Goal: Task Accomplishment & Management: Use online tool/utility

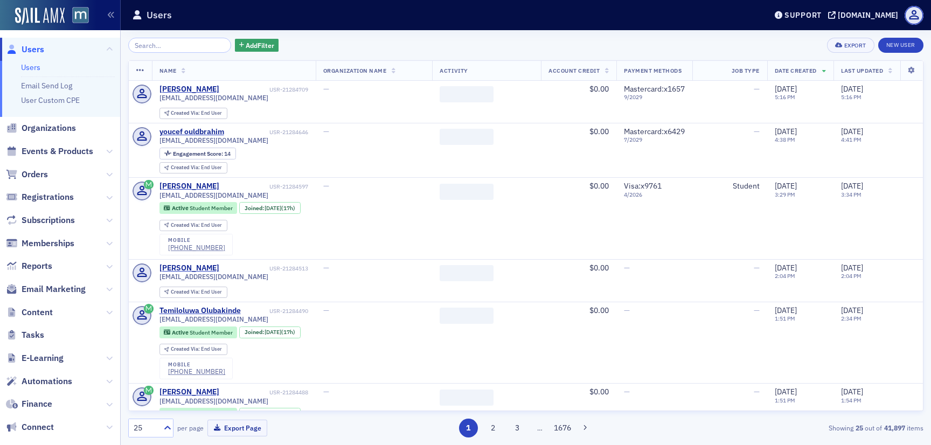
click at [46, 278] on span "Email Marketing" at bounding box center [60, 289] width 120 height 23
click at [46, 291] on span "Email Marketing" at bounding box center [54, 290] width 64 height 12
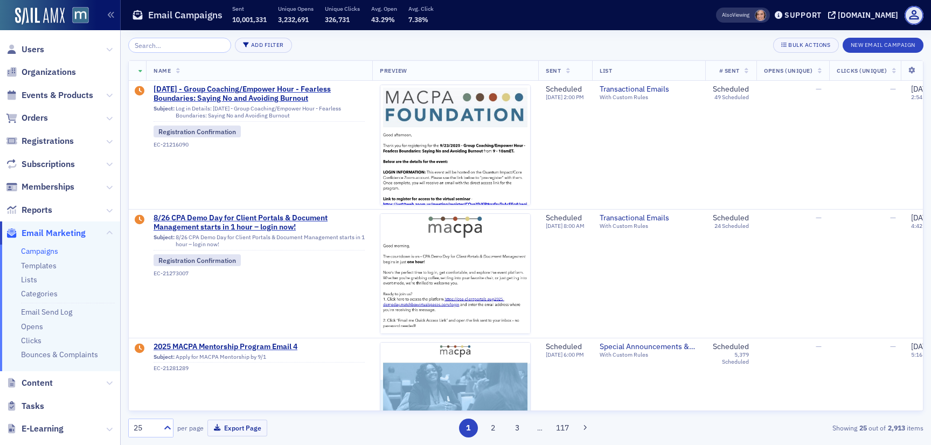
click at [150, 50] on input "search" at bounding box center [179, 45] width 103 height 15
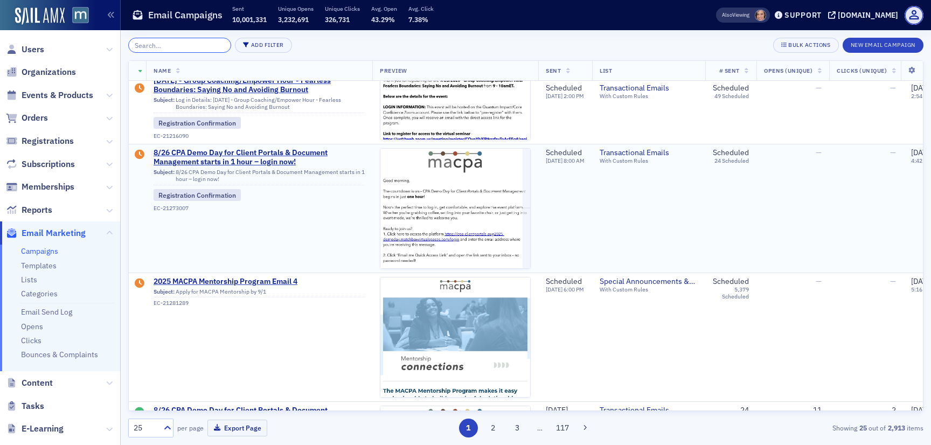
scroll to position [55, 0]
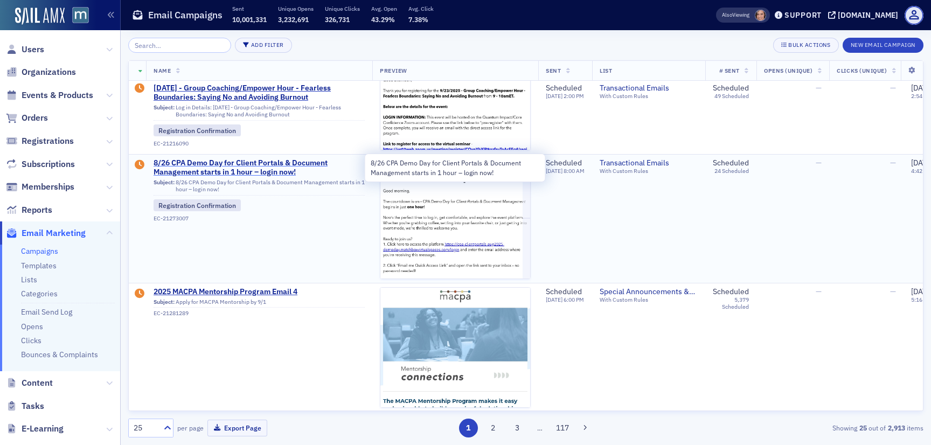
click at [258, 164] on span "8/26 CPA Demo Day for Client Portals & Document Management starts in 1 hour – l…" at bounding box center [259, 167] width 211 height 19
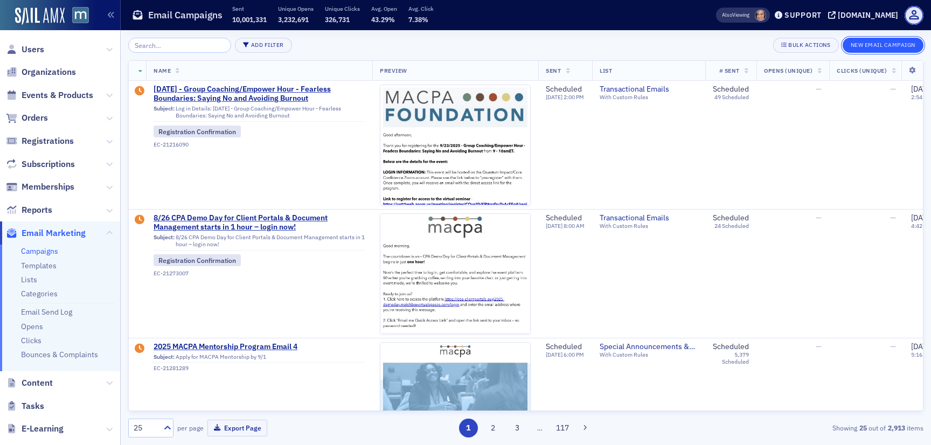
click at [875, 49] on button "New Email Campaign" at bounding box center [883, 45] width 81 height 15
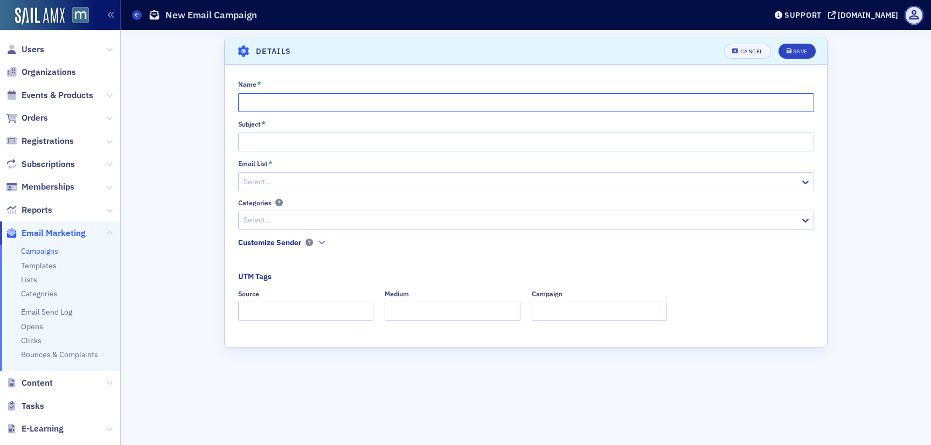
click at [433, 101] on input "Name *" at bounding box center [526, 102] width 576 height 19
paste input "[US_STATE]’s New CPE Reporting Requirement Effective [DATE]"
type input "[US_STATE]’s New CPE Reporting Requirement Effective [DATE]"
click at [278, 138] on input "Subject *" at bounding box center [526, 142] width 576 height 19
paste input "[US_STATE]’s New CPE Reporting Requirement Effective [DATE]"
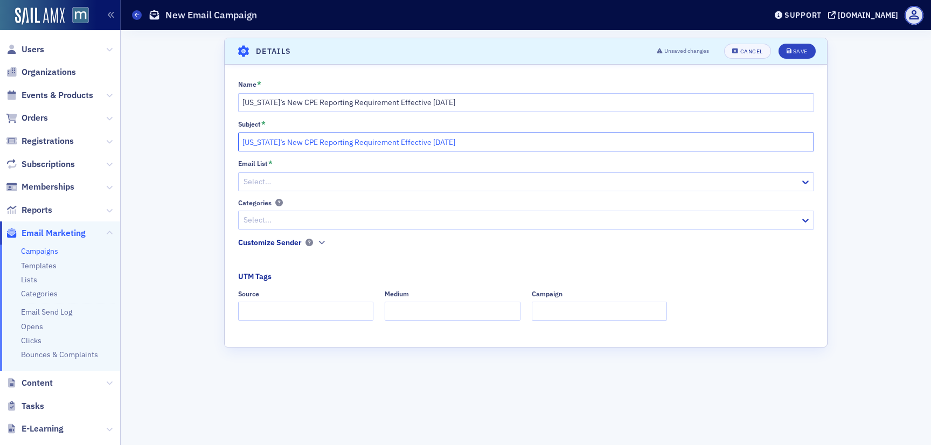
click at [240, 144] on input "[US_STATE]’s New CPE Reporting Requirement Effective [DATE]" at bounding box center [526, 142] width 576 height 19
type input "[US_STATE]’s New CPE Reporting Requirement Effective [DATE]"
click at [247, 176] on div at bounding box center [510, 181] width 535 height 13
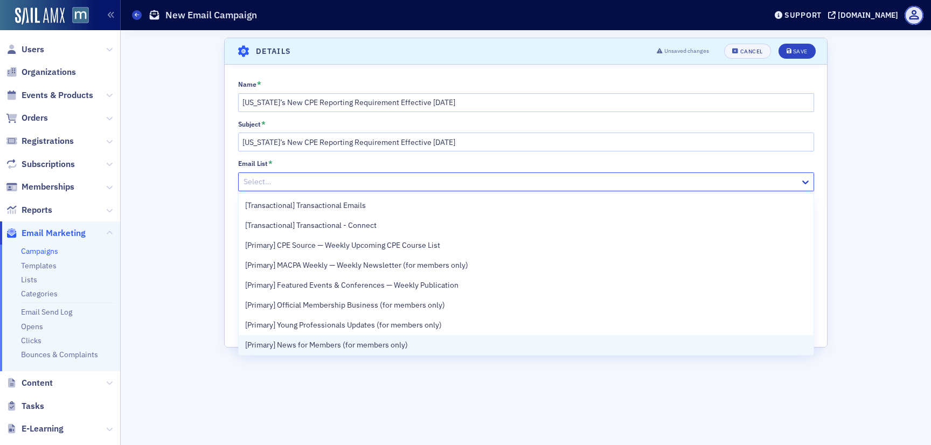
click at [329, 347] on span "[Primary] News for Members (for members only)" at bounding box center [326, 345] width 163 height 11
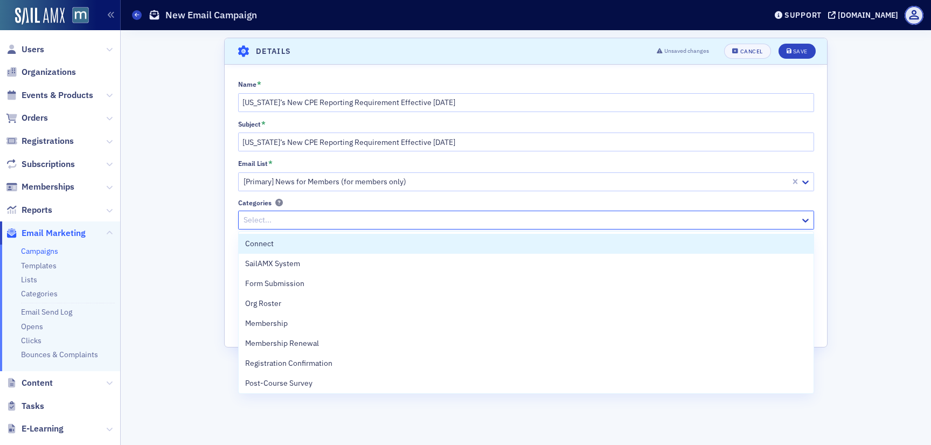
click at [258, 219] on div at bounding box center [521, 219] width 557 height 13
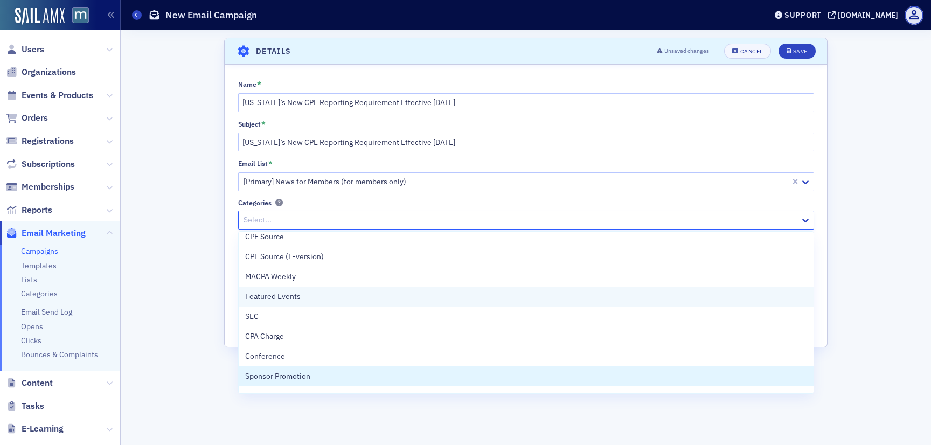
scroll to position [361, 0]
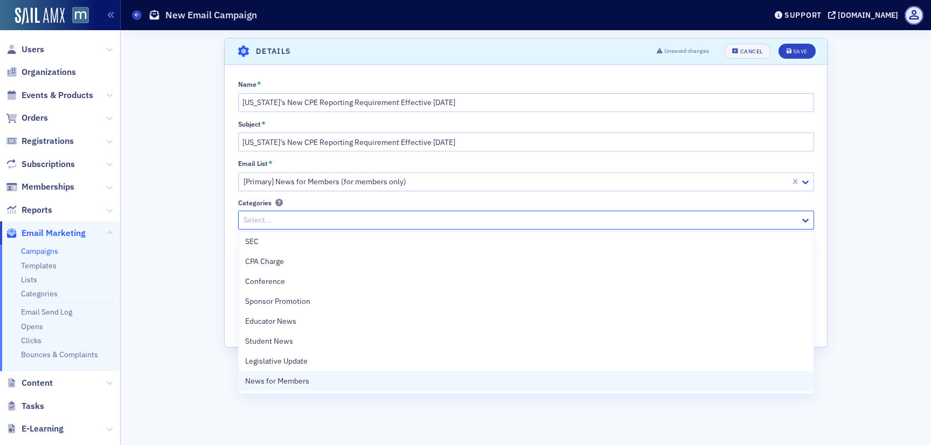
click at [286, 376] on span "News for Members" at bounding box center [277, 381] width 64 height 11
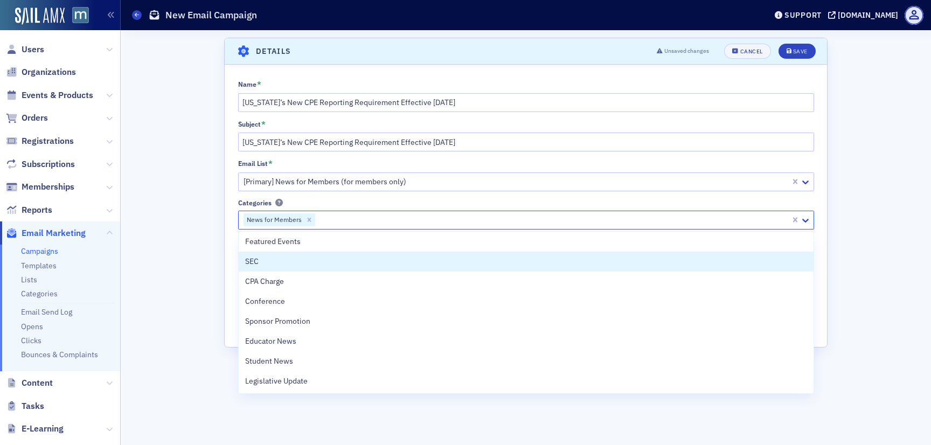
click at [186, 281] on div "Scroll to Details Details Unsaved changes Cancel Save Name * [US_STATE]’s New C…" at bounding box center [526, 237] width 796 height 415
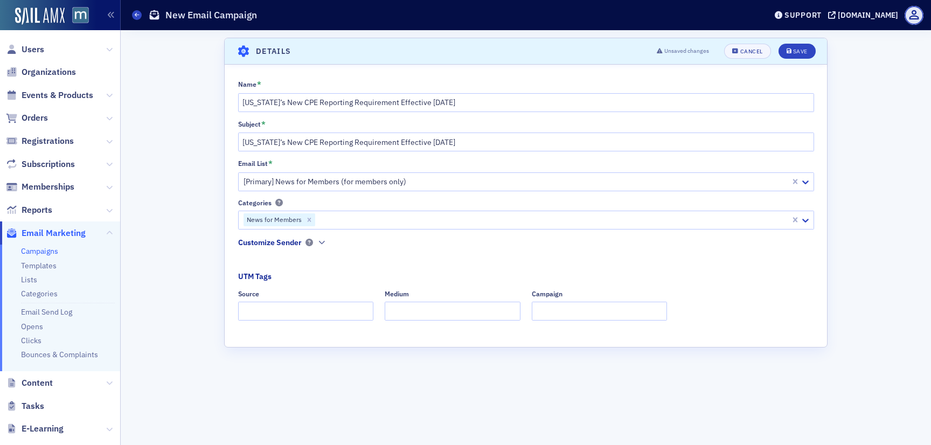
click at [285, 239] on div "Customize Sender" at bounding box center [270, 242] width 64 height 11
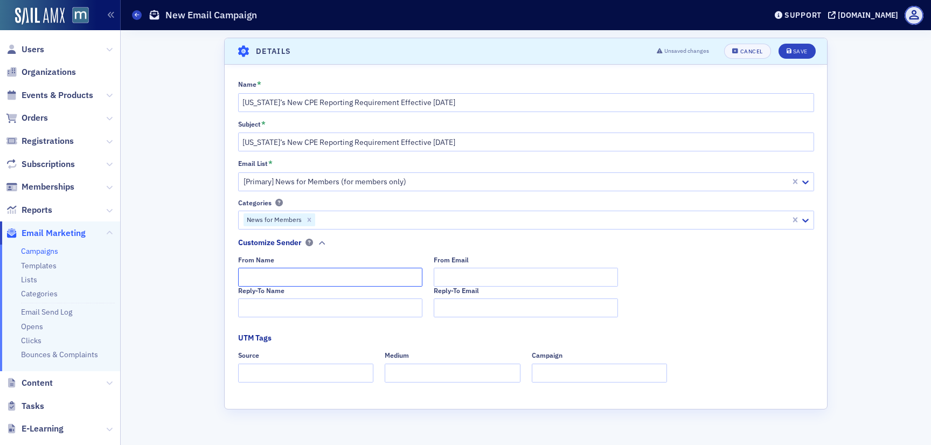
click at [268, 277] on input "From Name" at bounding box center [330, 277] width 184 height 19
type input "The MACPA Team"
click at [803, 49] on div "Save" at bounding box center [800, 52] width 15 height 6
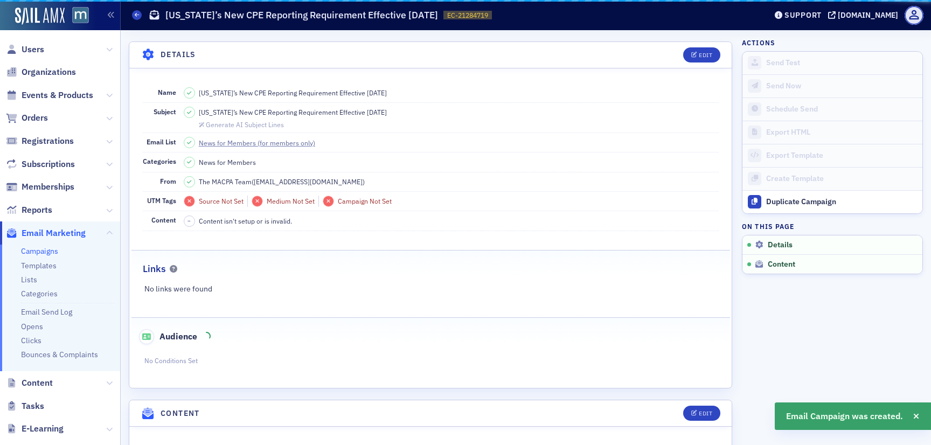
scroll to position [50, 0]
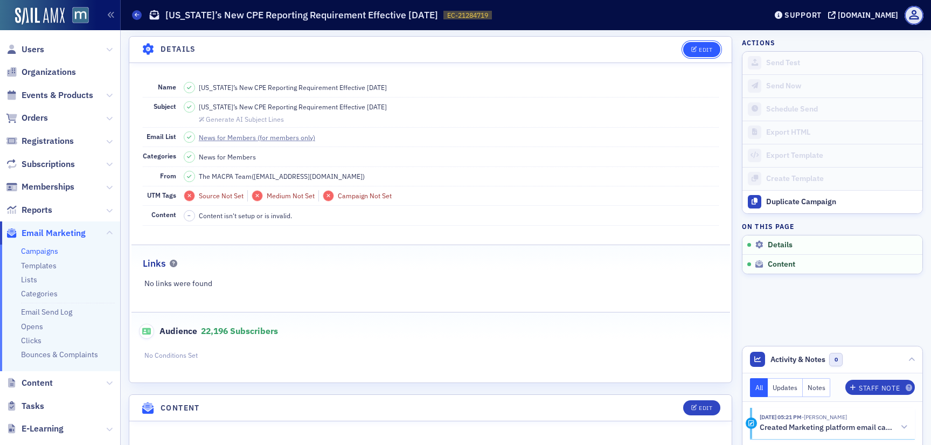
click at [715, 52] on button "Edit" at bounding box center [701, 49] width 37 height 15
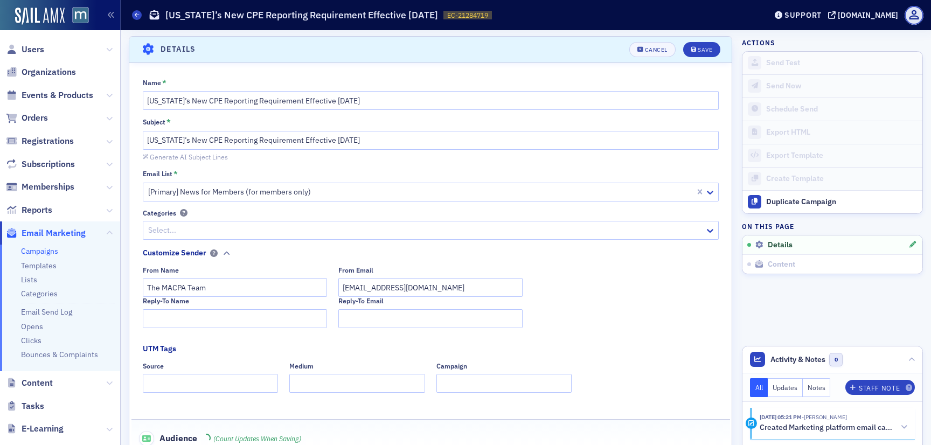
scroll to position [167, 0]
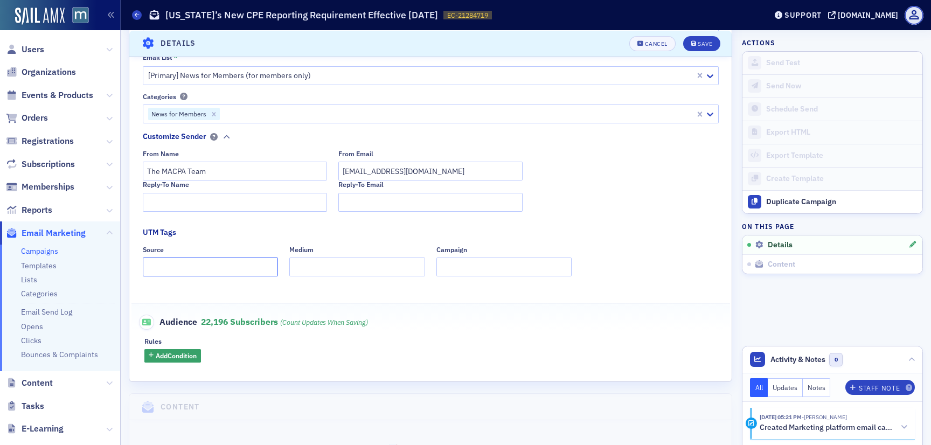
click at [181, 267] on input "Source" at bounding box center [211, 267] width 136 height 19
type input "dedicated"
type input "w"
type input "email"
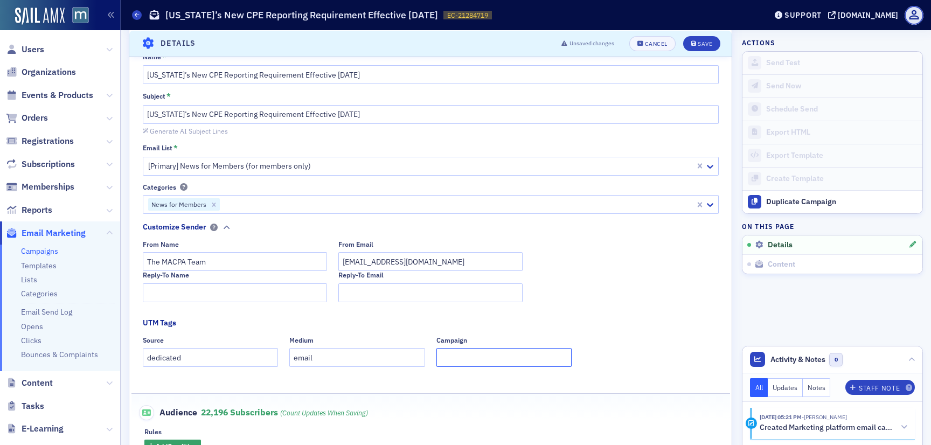
scroll to position [51, 0]
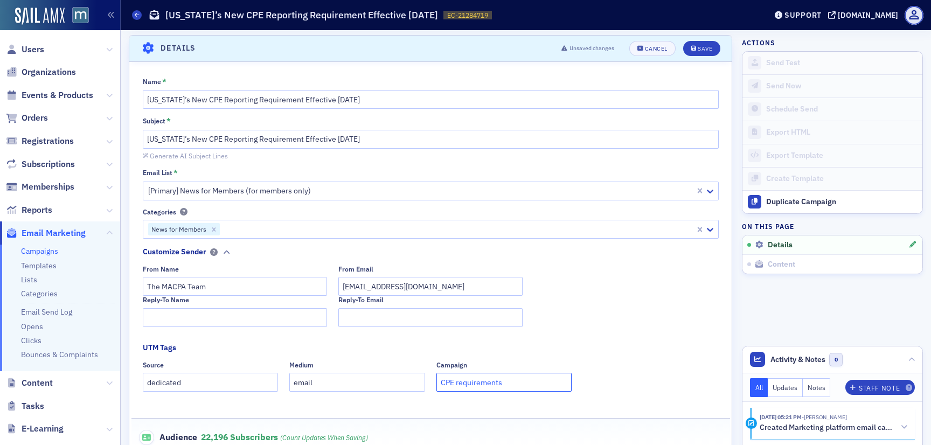
click at [449, 381] on input "CPE requirements" at bounding box center [505, 382] width 136 height 19
click at [455, 381] on input "CPE requirements" at bounding box center [505, 382] width 136 height 19
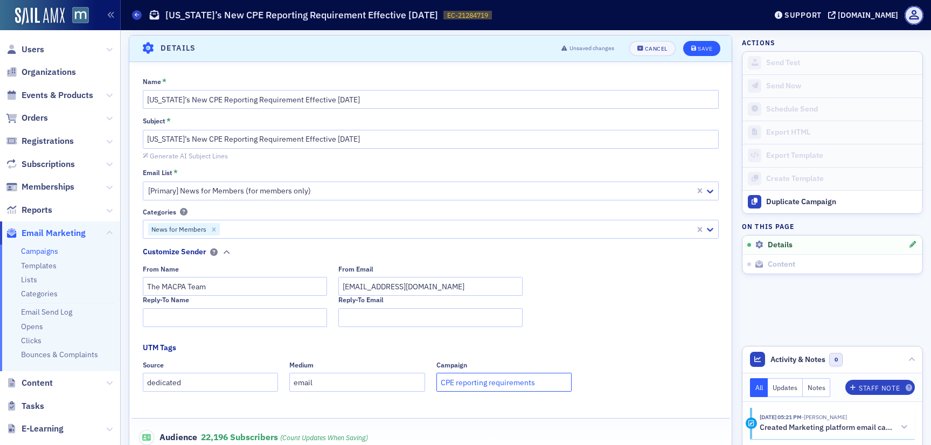
type input "CPE reporting requirements"
click at [710, 50] on div "Save" at bounding box center [705, 49] width 15 height 6
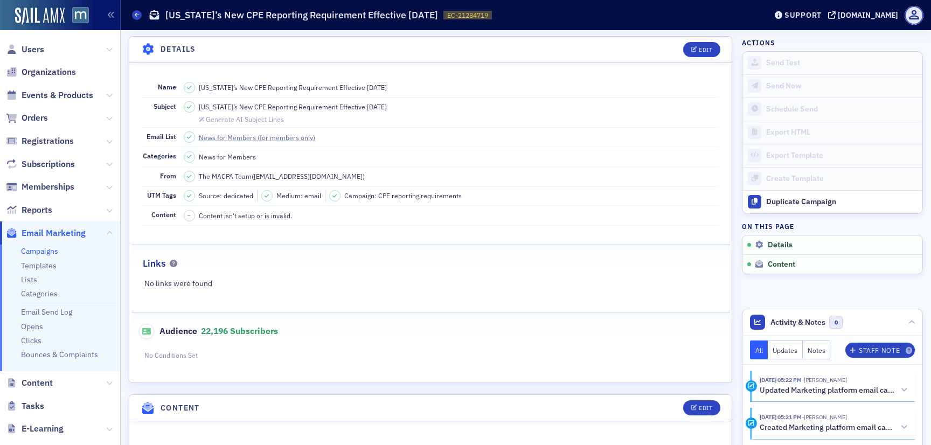
scroll to position [101, 0]
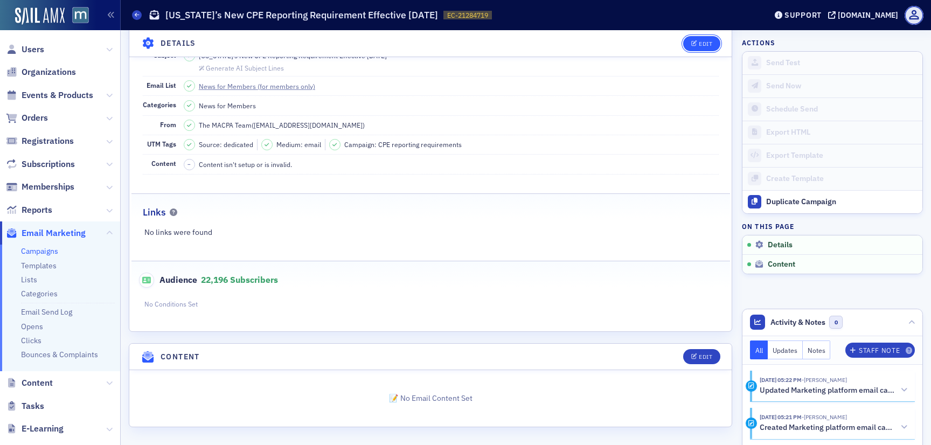
click at [704, 40] on div "Edit" at bounding box center [705, 43] width 13 height 6
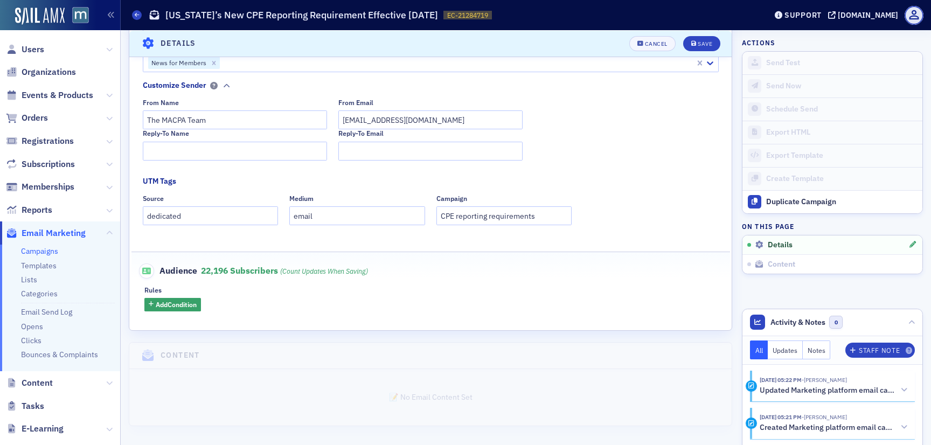
scroll to position [217, 0]
click at [177, 305] on span "Add Condition" at bounding box center [176, 306] width 41 height 10
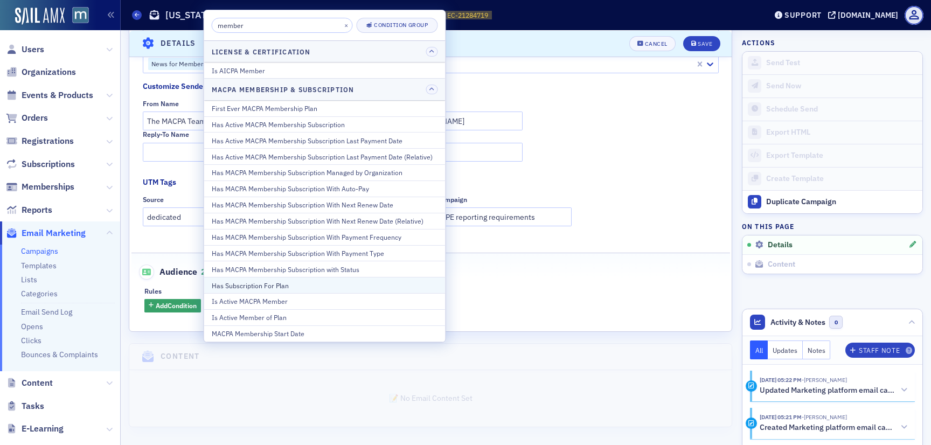
type input "member"
click at [265, 285] on div "Has Subscription For Plan" at bounding box center [325, 286] width 226 height 10
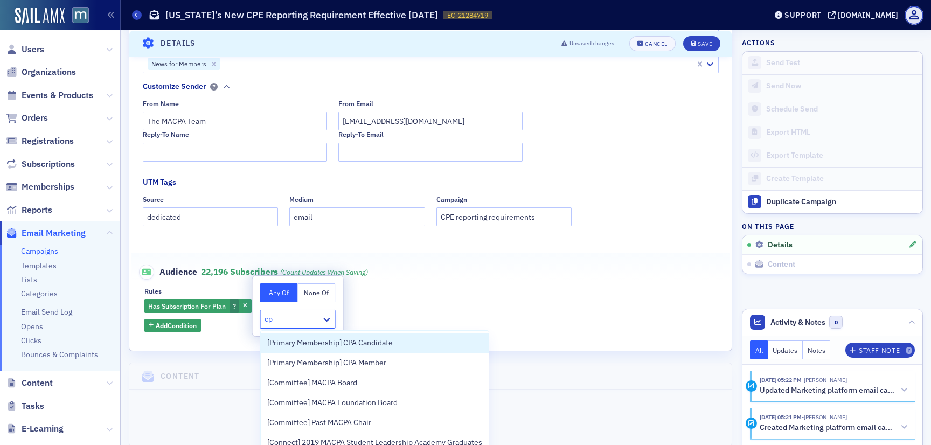
type input "cpa"
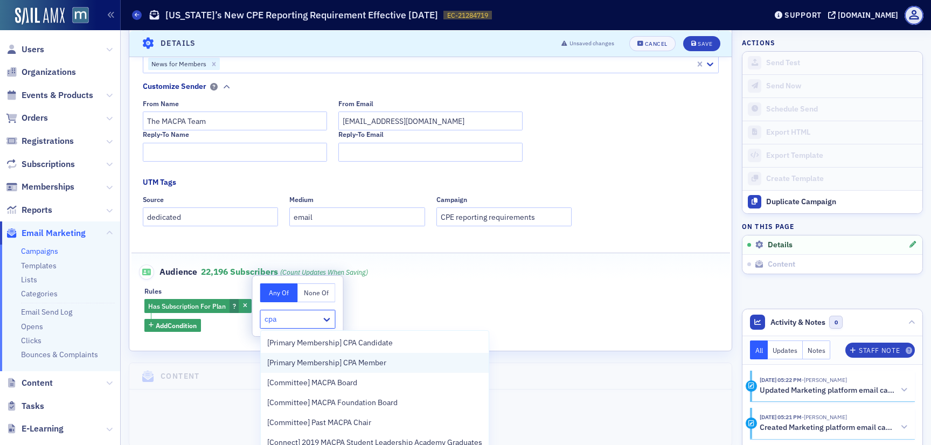
click at [315, 359] on span "[Primary Membership] CPA Member" at bounding box center [326, 362] width 119 height 11
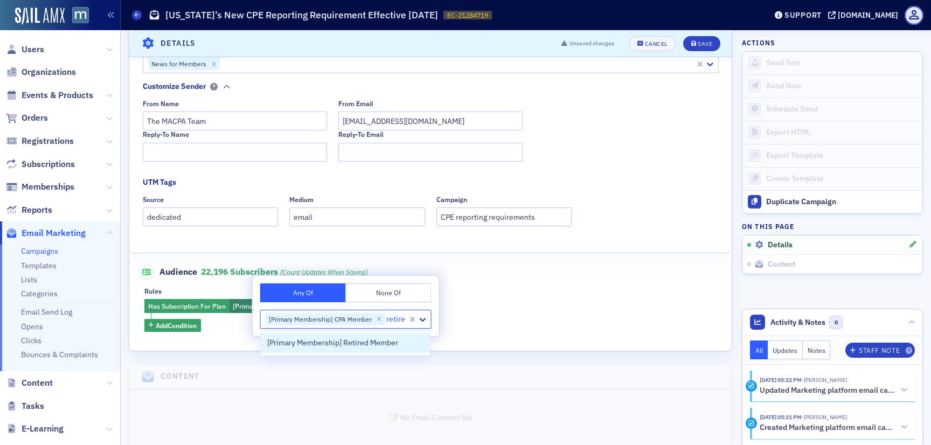
type input "retired"
click at [362, 339] on span "[Primary Membership] Retired Member" at bounding box center [332, 342] width 131 height 11
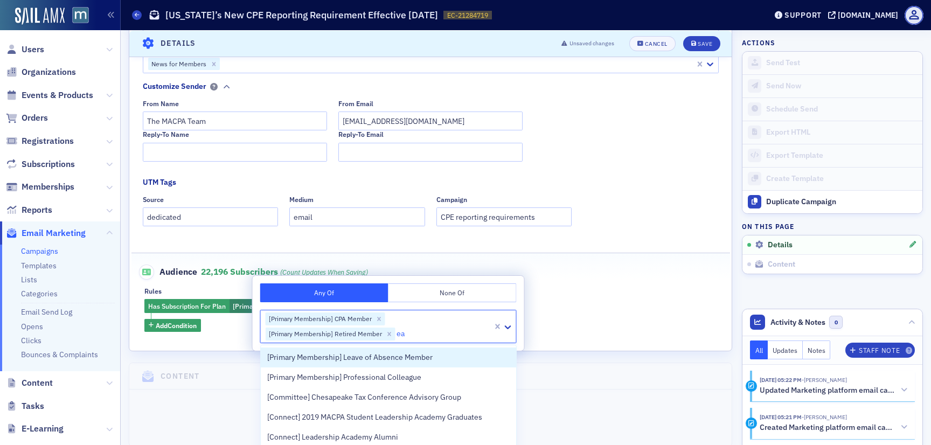
type input "e"
type input "leave"
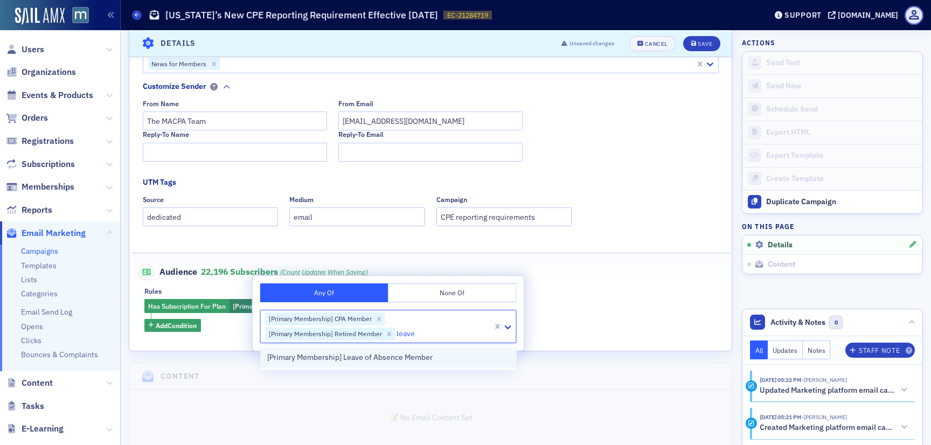
click at [377, 353] on span "[Primary Membership] Leave of Absence Member" at bounding box center [349, 357] width 165 height 11
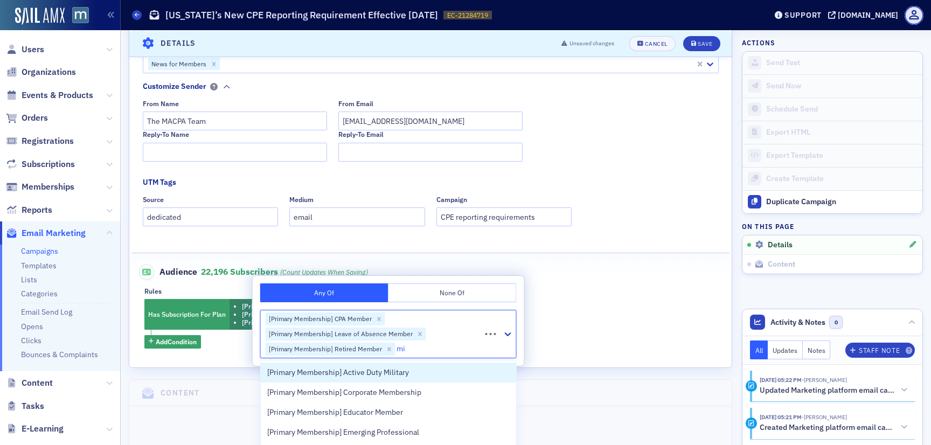
type input "mil"
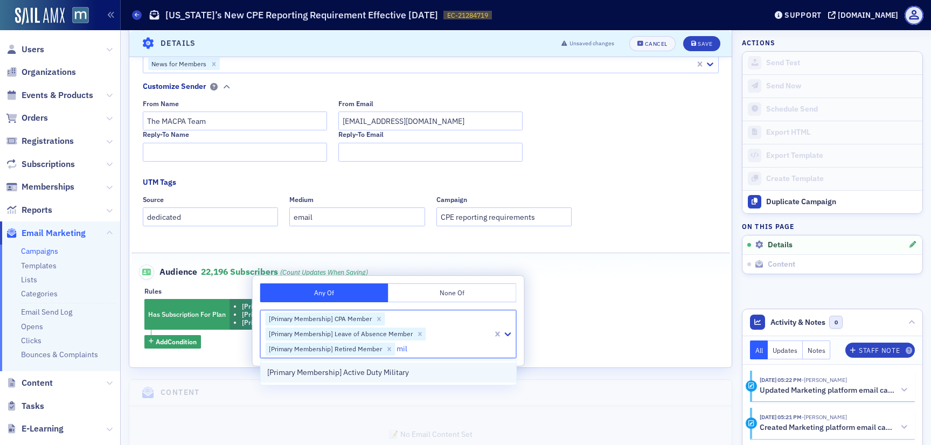
click at [386, 373] on span "[Primary Membership] Active Duty Military" at bounding box center [338, 372] width 142 height 11
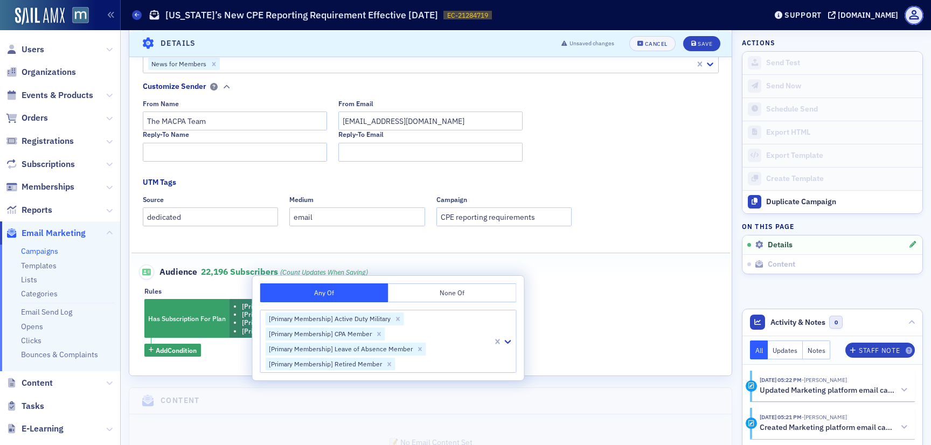
click at [576, 321] on div "Has Subscription For Plan [Primary Membership] CPA Member [Primary Membership] …" at bounding box center [430, 328] width 572 height 58
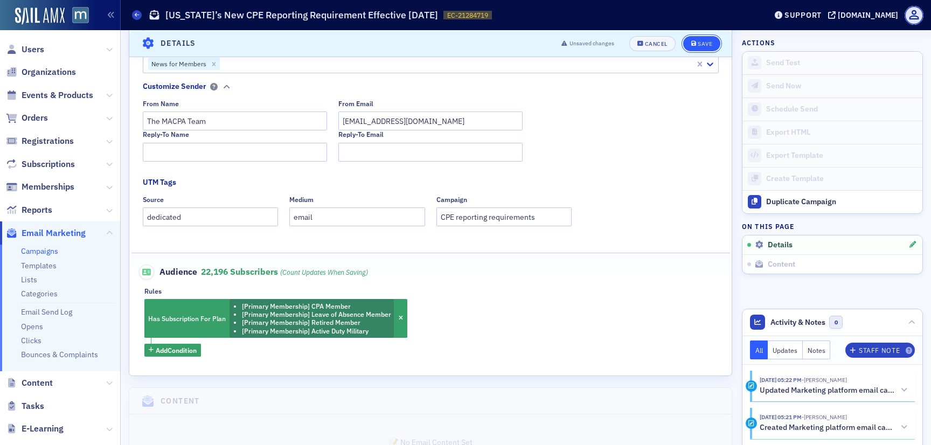
click at [703, 37] on button "Save" at bounding box center [701, 43] width 37 height 15
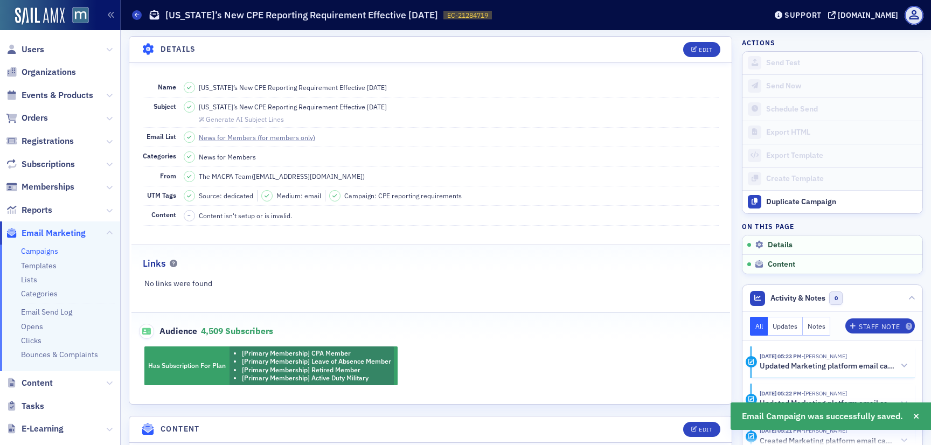
scroll to position [122, 0]
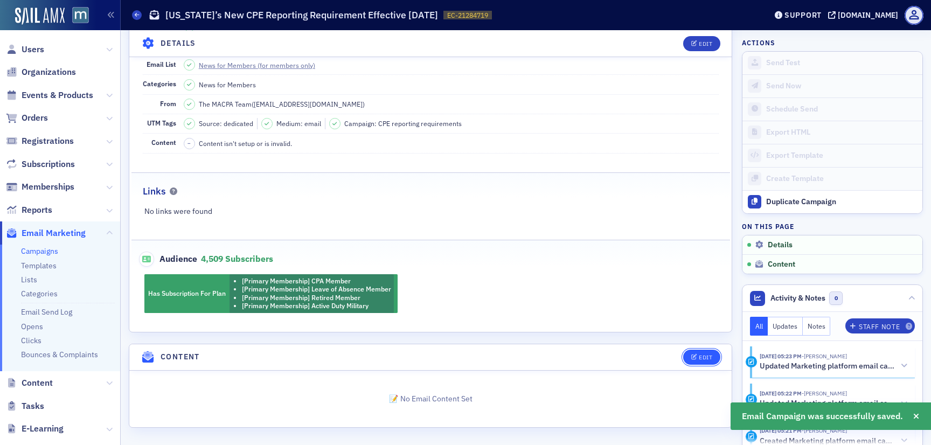
click at [693, 355] on icon "button" at bounding box center [695, 358] width 6 height 6
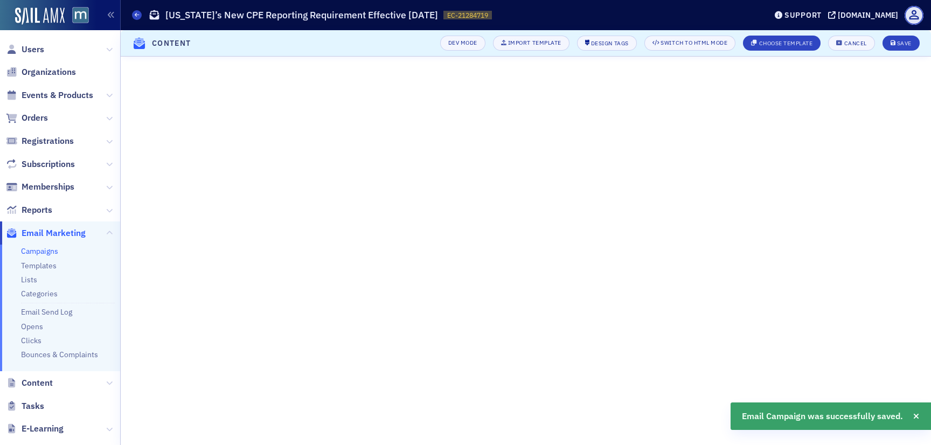
scroll to position [27, 0]
click at [522, 41] on div "Import Template" at bounding box center [534, 43] width 53 height 6
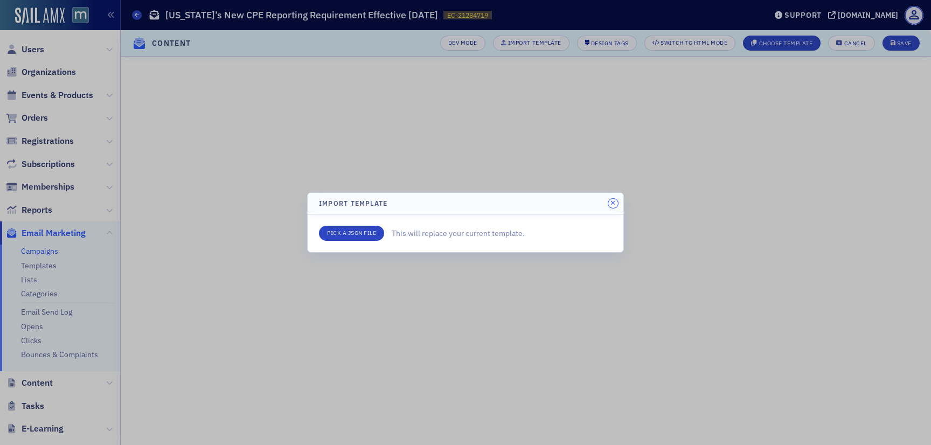
click at [616, 203] on icon "button" at bounding box center [613, 203] width 5 height 6
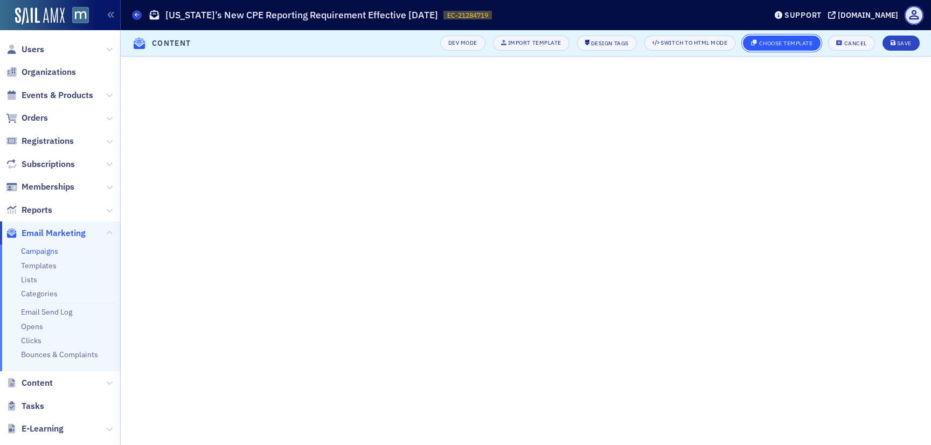
click at [786, 45] on div "Choose Template" at bounding box center [786, 43] width 54 height 6
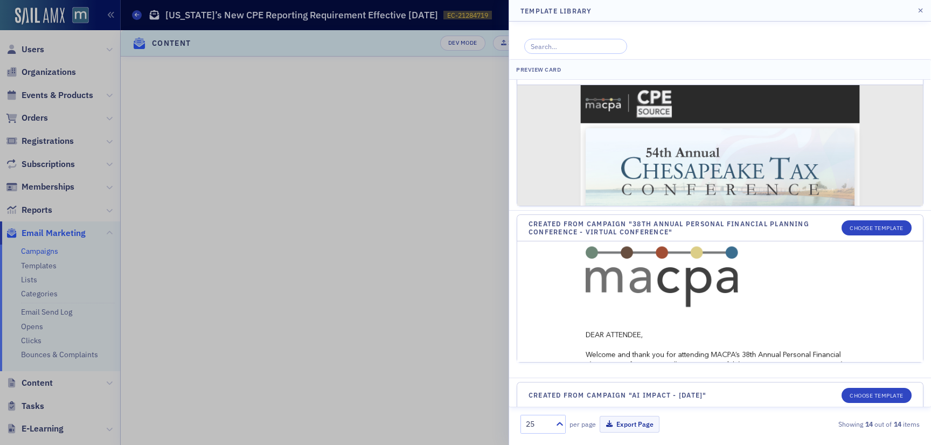
scroll to position [540, 0]
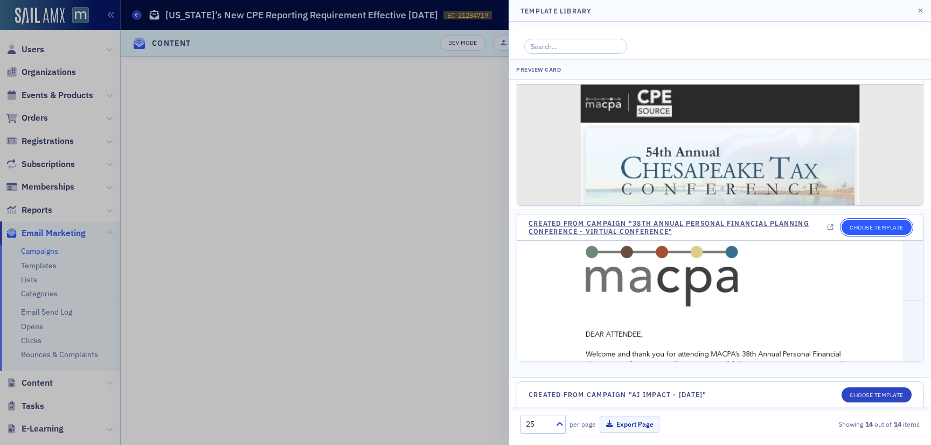
click at [874, 227] on button "Choose Template" at bounding box center [877, 227] width 70 height 15
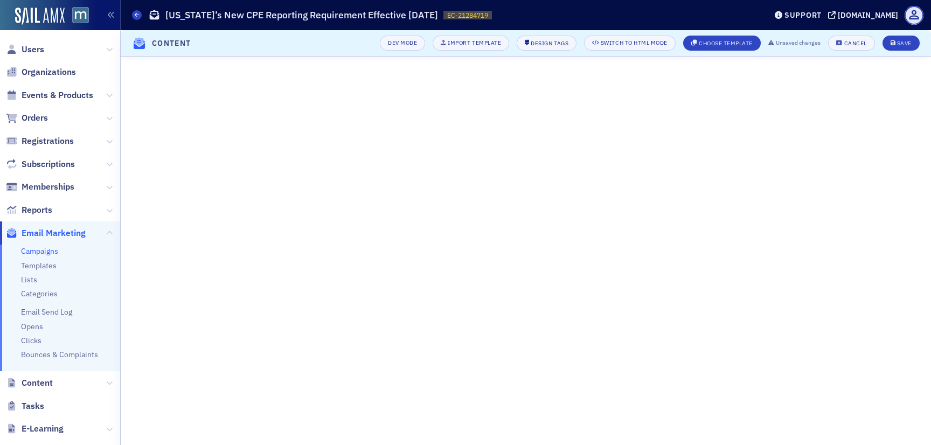
click at [713, 34] on header "Content Dev Mode Import Template Design Tags Switch to HTML Mode Choose Templat…" at bounding box center [526, 43] width 811 height 26
click at [713, 43] on div "Choose Template" at bounding box center [726, 43] width 54 height 6
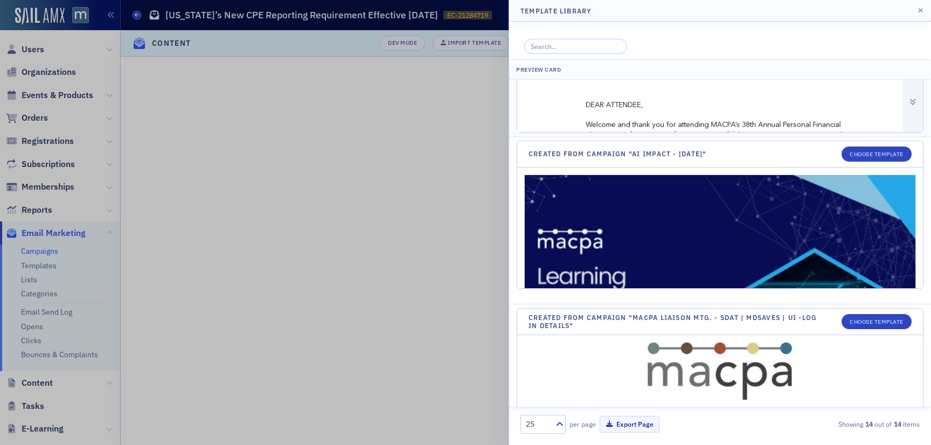
scroll to position [1064, 0]
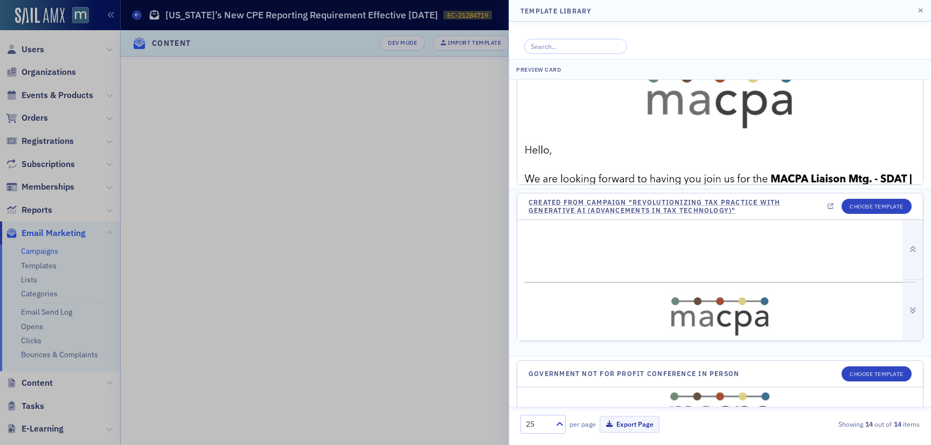
click at [914, 307] on div at bounding box center [913, 310] width 20 height 60
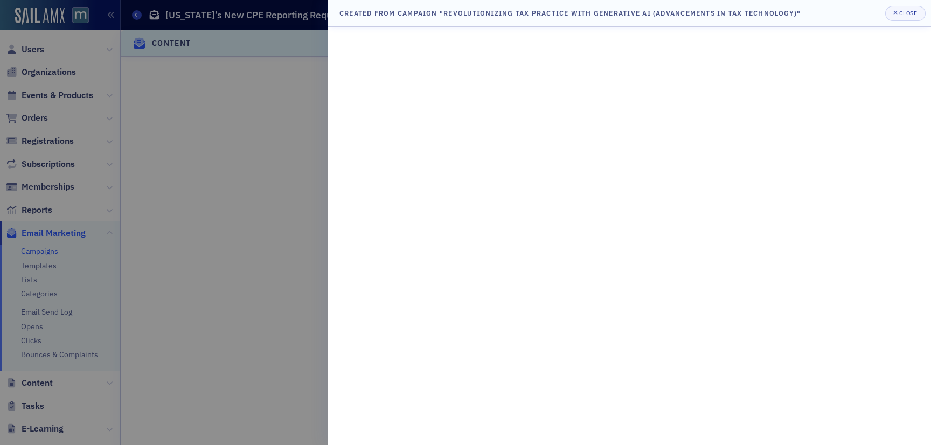
click at [914, 307] on div at bounding box center [629, 236] width 603 height 418
click at [900, 13] on div "Close" at bounding box center [909, 13] width 18 height 6
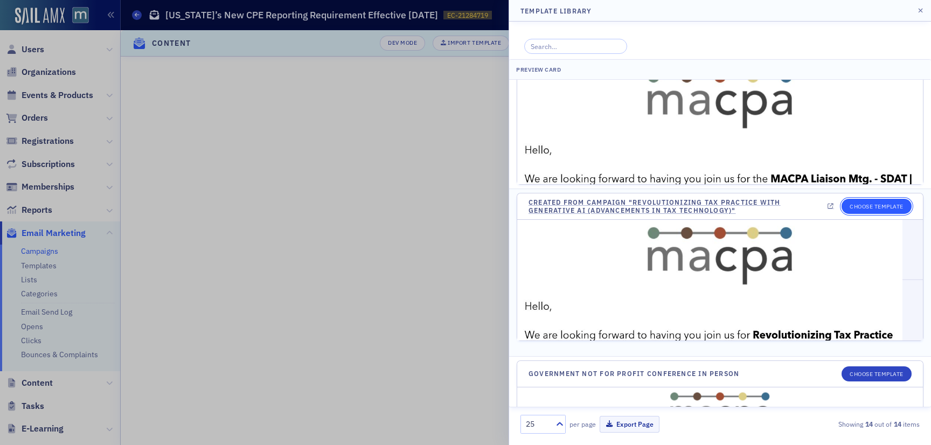
click at [880, 211] on button "Choose Template" at bounding box center [877, 206] width 70 height 15
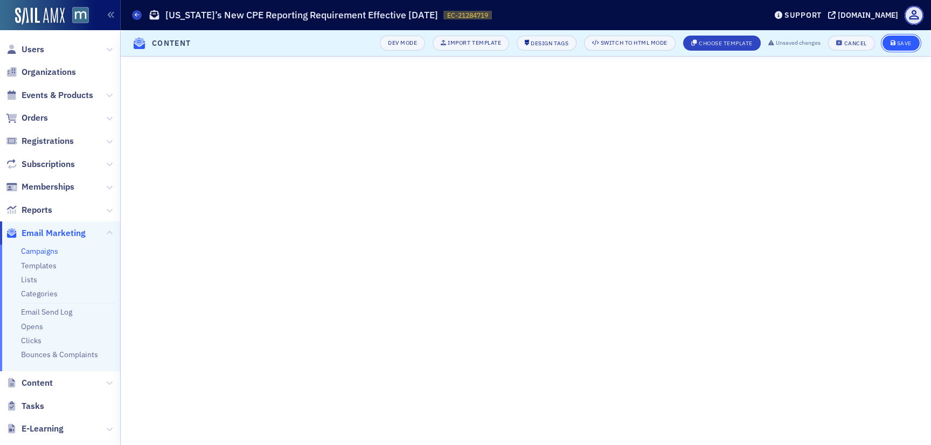
click at [904, 38] on button "Save" at bounding box center [901, 43] width 37 height 15
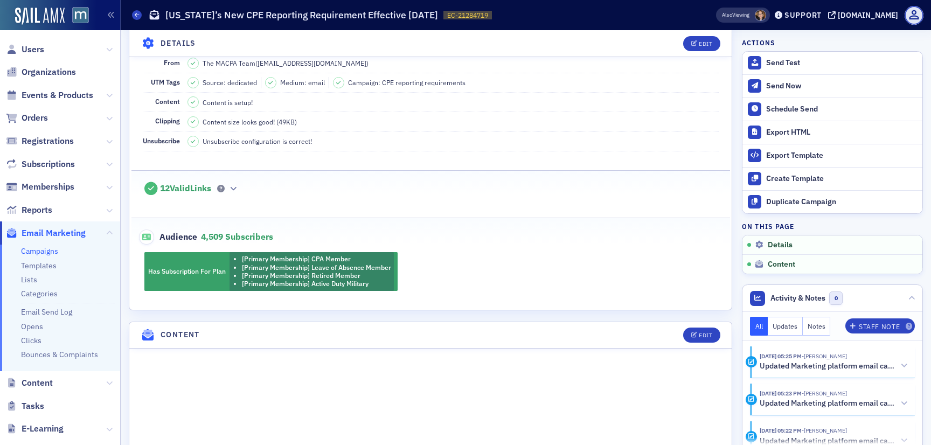
scroll to position [0, 0]
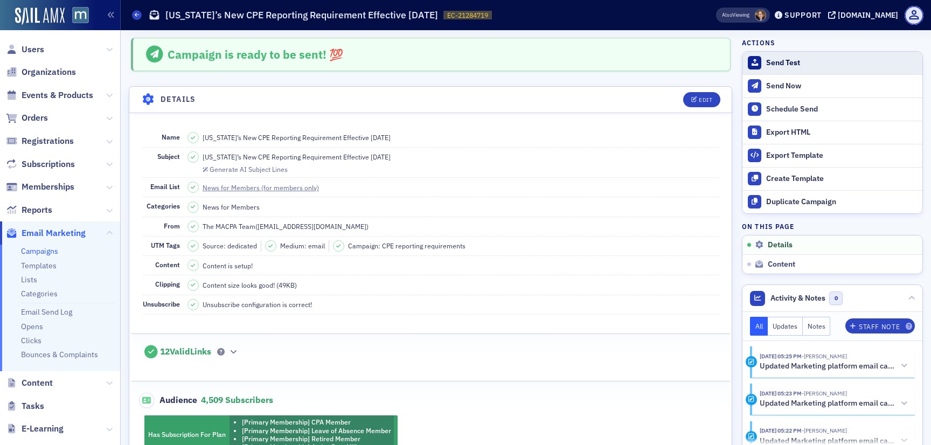
click at [784, 65] on div "Send Test" at bounding box center [841, 63] width 151 height 10
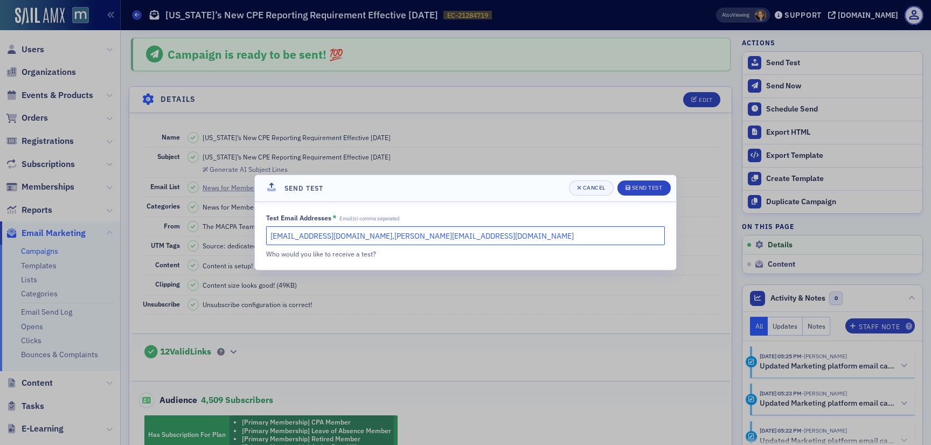
click at [438, 237] on input "[EMAIL_ADDRESS][DOMAIN_NAME],[PERSON_NAME][EMAIL_ADDRESS][DOMAIN_NAME]" at bounding box center [465, 235] width 399 height 19
click at [520, 244] on input "[PERSON_NAME]!" at bounding box center [465, 235] width 399 height 19
click at [520, 238] on input "[PERSON_NAME]!" at bounding box center [465, 235] width 399 height 19
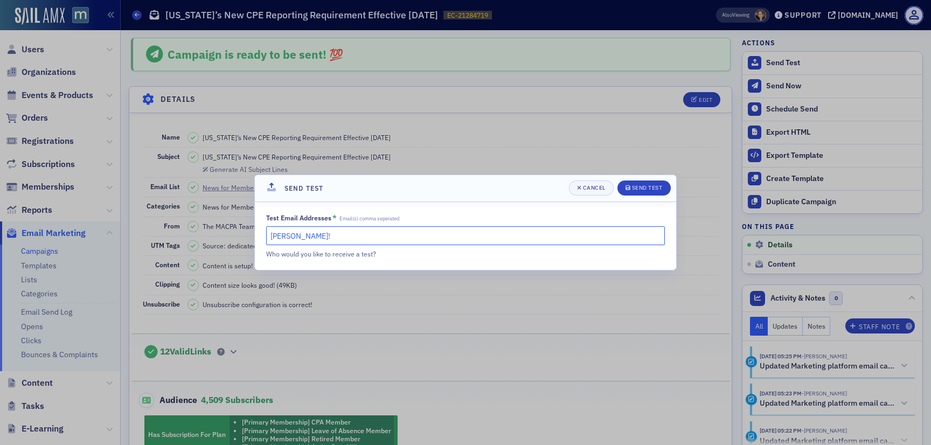
click at [520, 238] on input "[PERSON_NAME]!" at bounding box center [465, 235] width 399 height 19
paste input "@[DOMAIN_NAME]"
type input "[PERSON_NAME][EMAIL_ADDRESS][DOMAIN_NAME]"
click at [642, 185] on div "Send Test" at bounding box center [647, 188] width 31 height 6
